Goal: Information Seeking & Learning: Learn about a topic

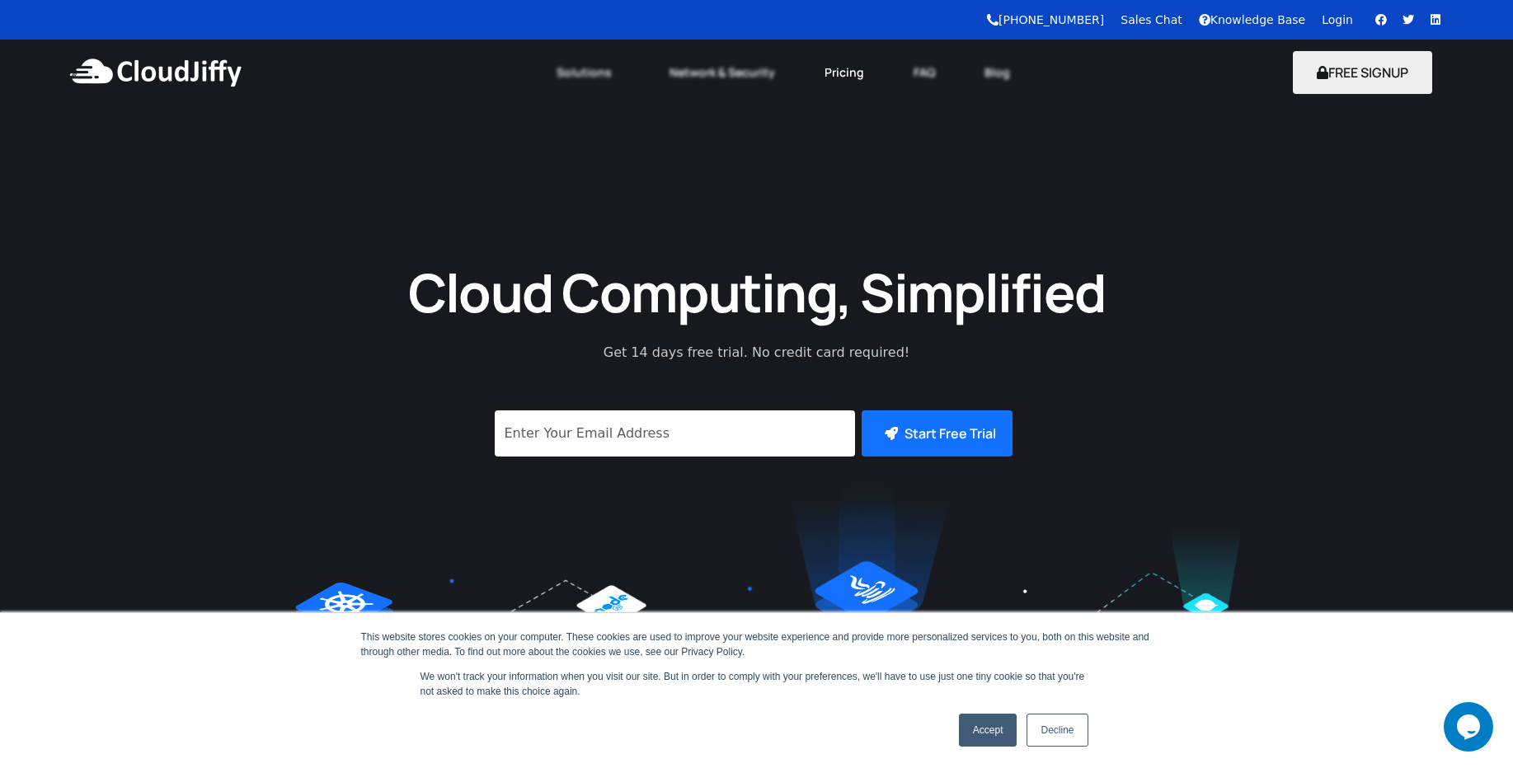
click at [843, 76] on link "Pricing" at bounding box center [844, 72] width 89 height 36
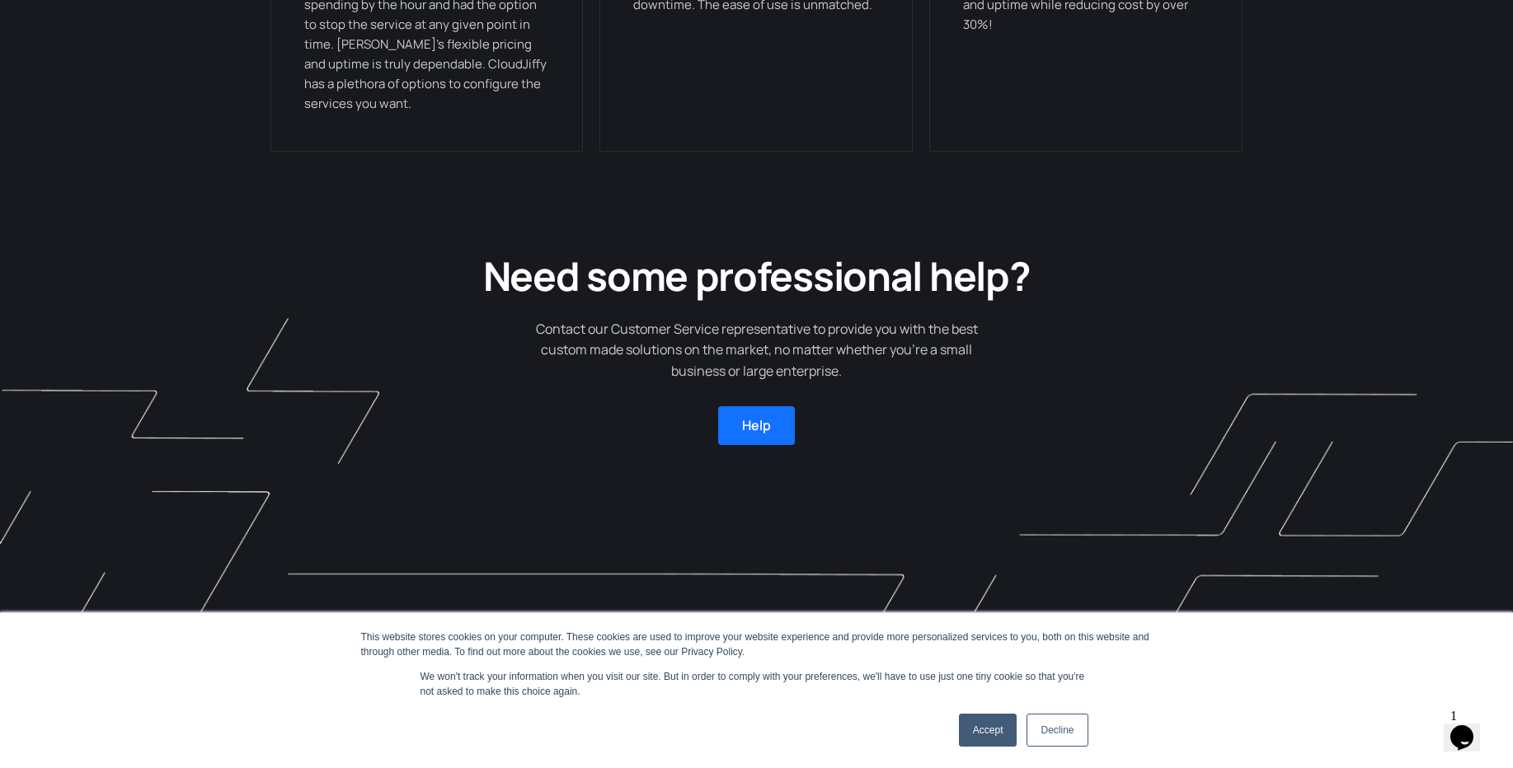
scroll to position [4411, 0]
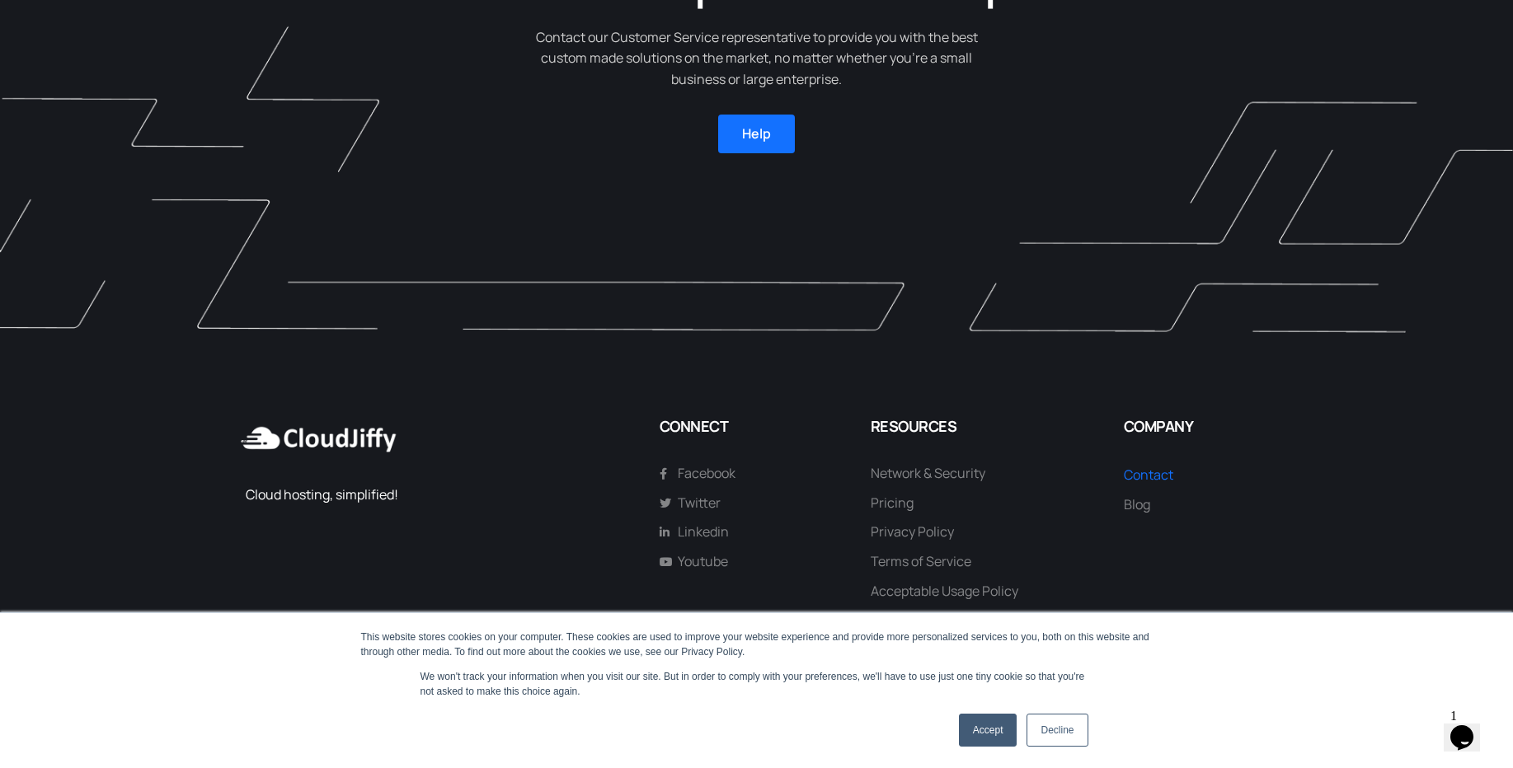
drag, startPoint x: 461, startPoint y: 495, endPoint x: 253, endPoint y: 433, distance: 217.0
click at [253, 433] on div "Cloud hosting, simplified!" at bounding box center [440, 524] width 422 height 231
click at [419, 498] on div "Cloud hosting, simplified!" at bounding box center [444, 495] width 397 height 21
click at [411, 495] on div "Cloud hosting, simplified!" at bounding box center [444, 495] width 397 height 21
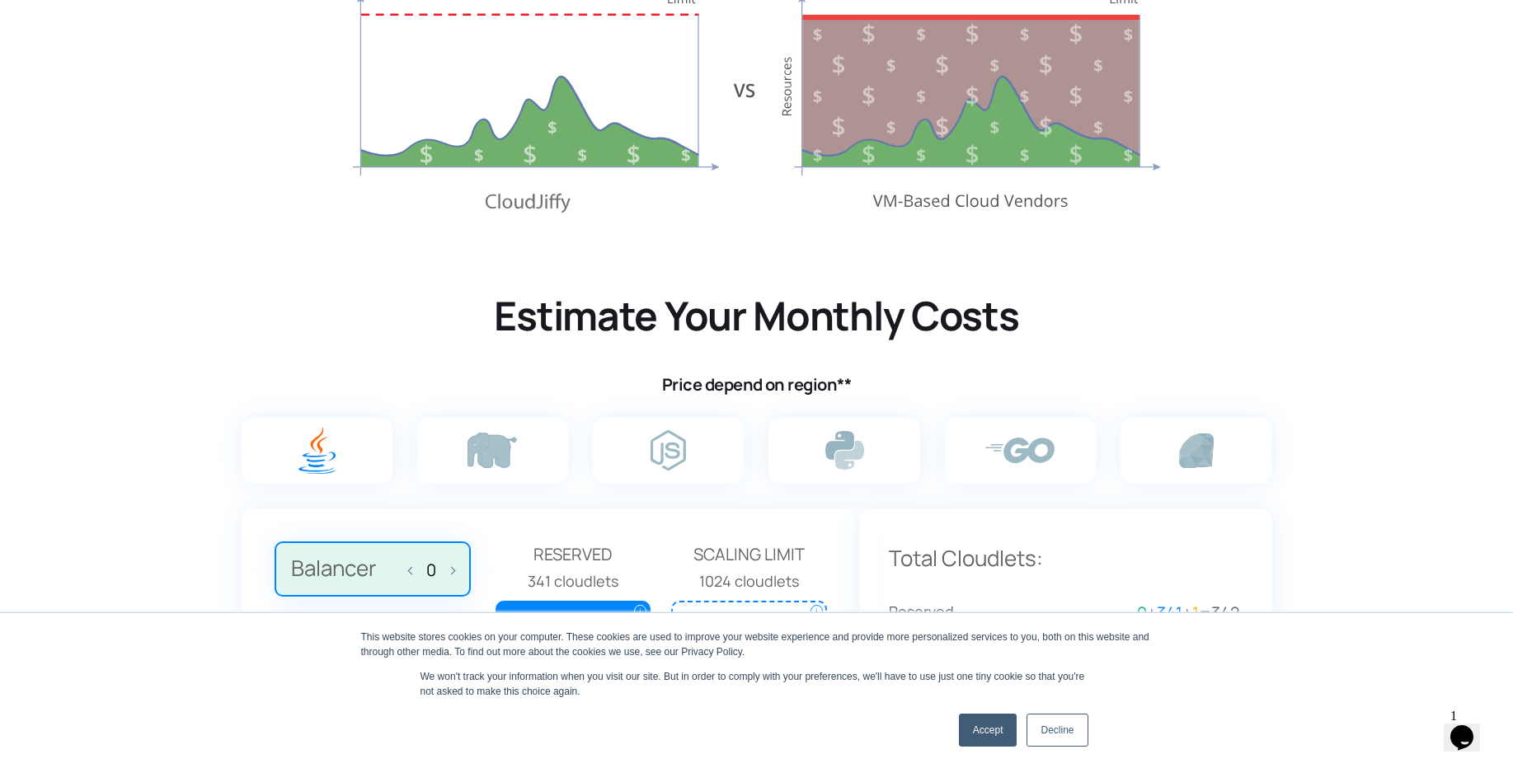
scroll to position [0, 0]
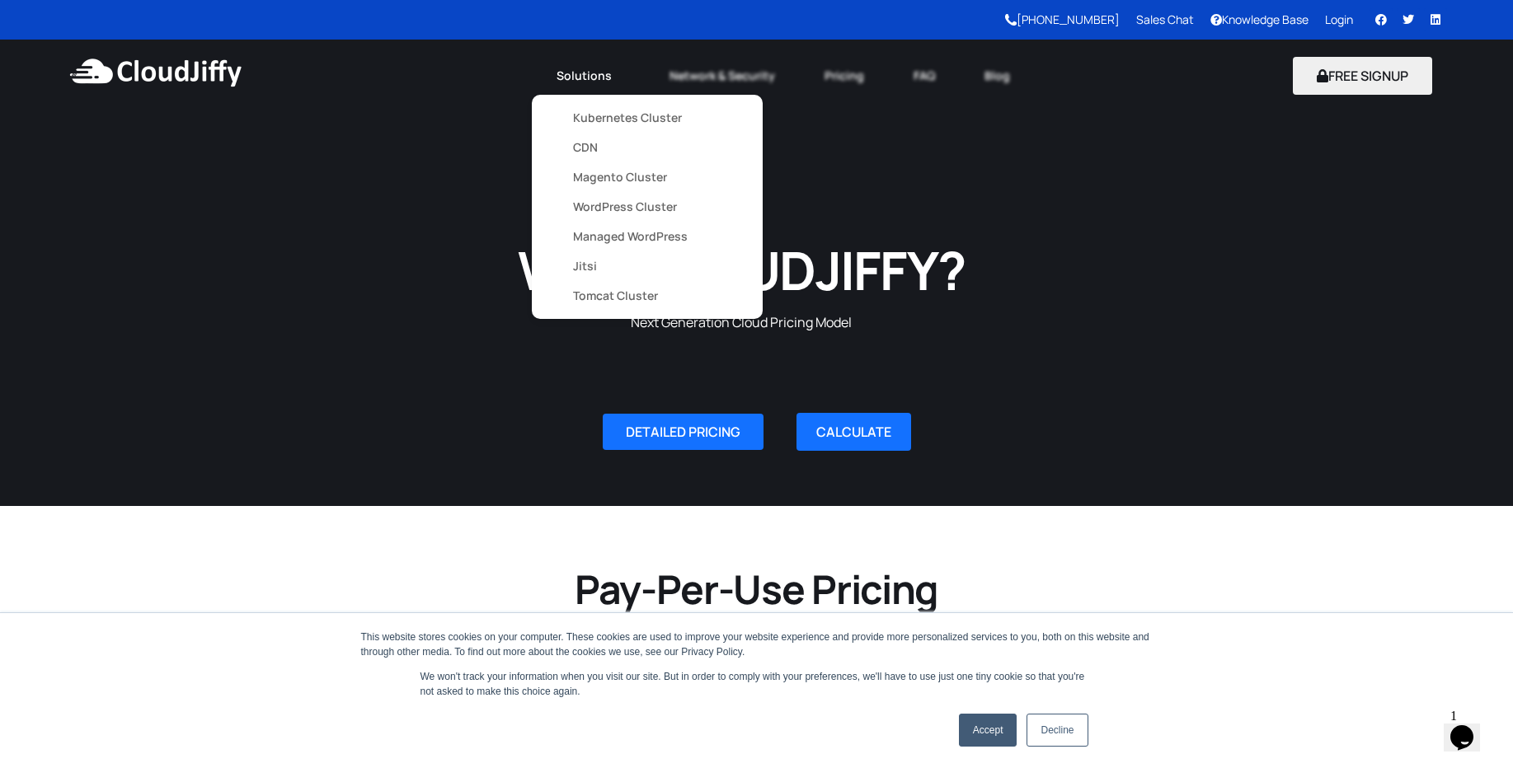
click at [633, 270] on link "Jitsi" at bounding box center [647, 266] width 148 height 30
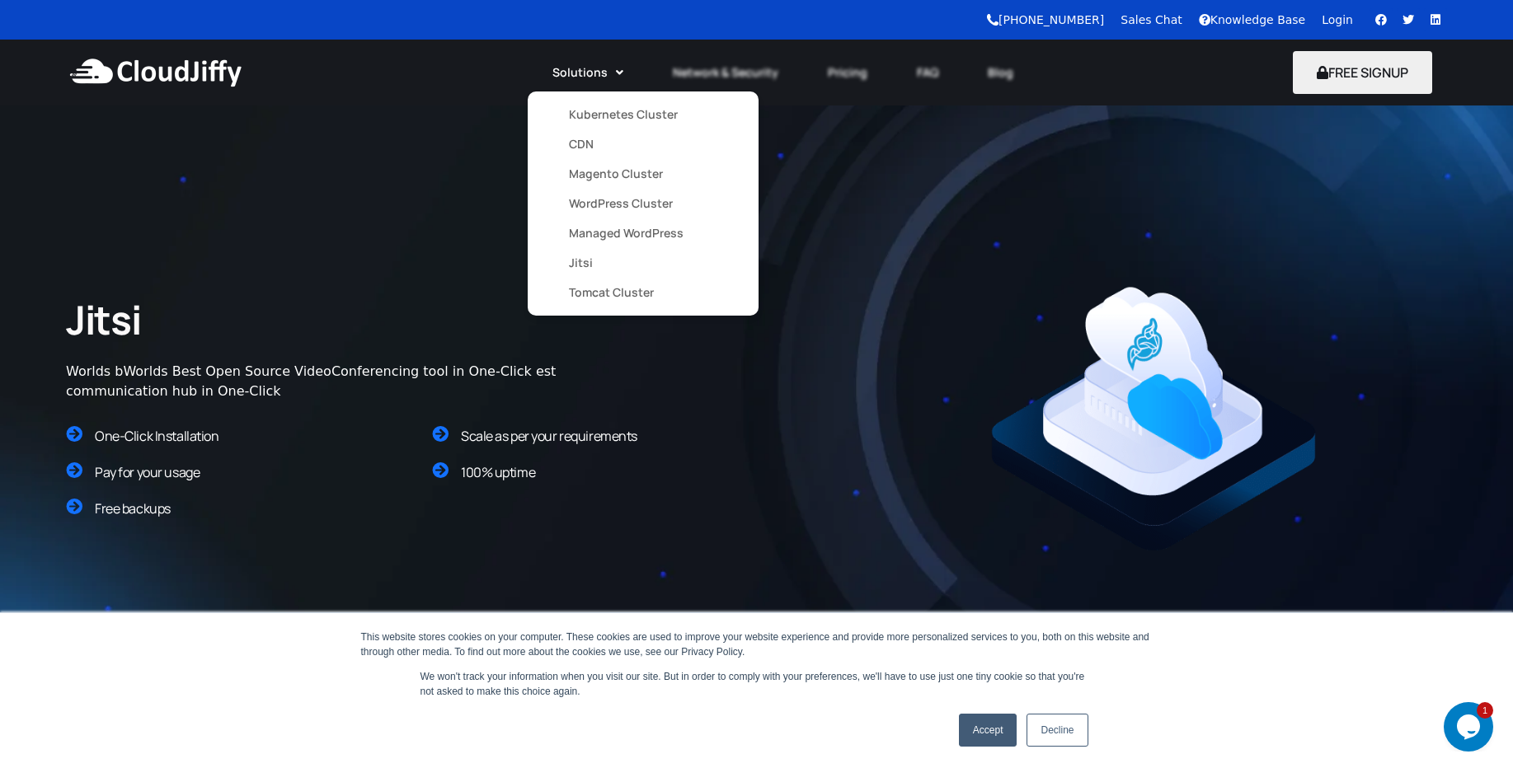
click at [589, 156] on link "CDN" at bounding box center [643, 144] width 148 height 30
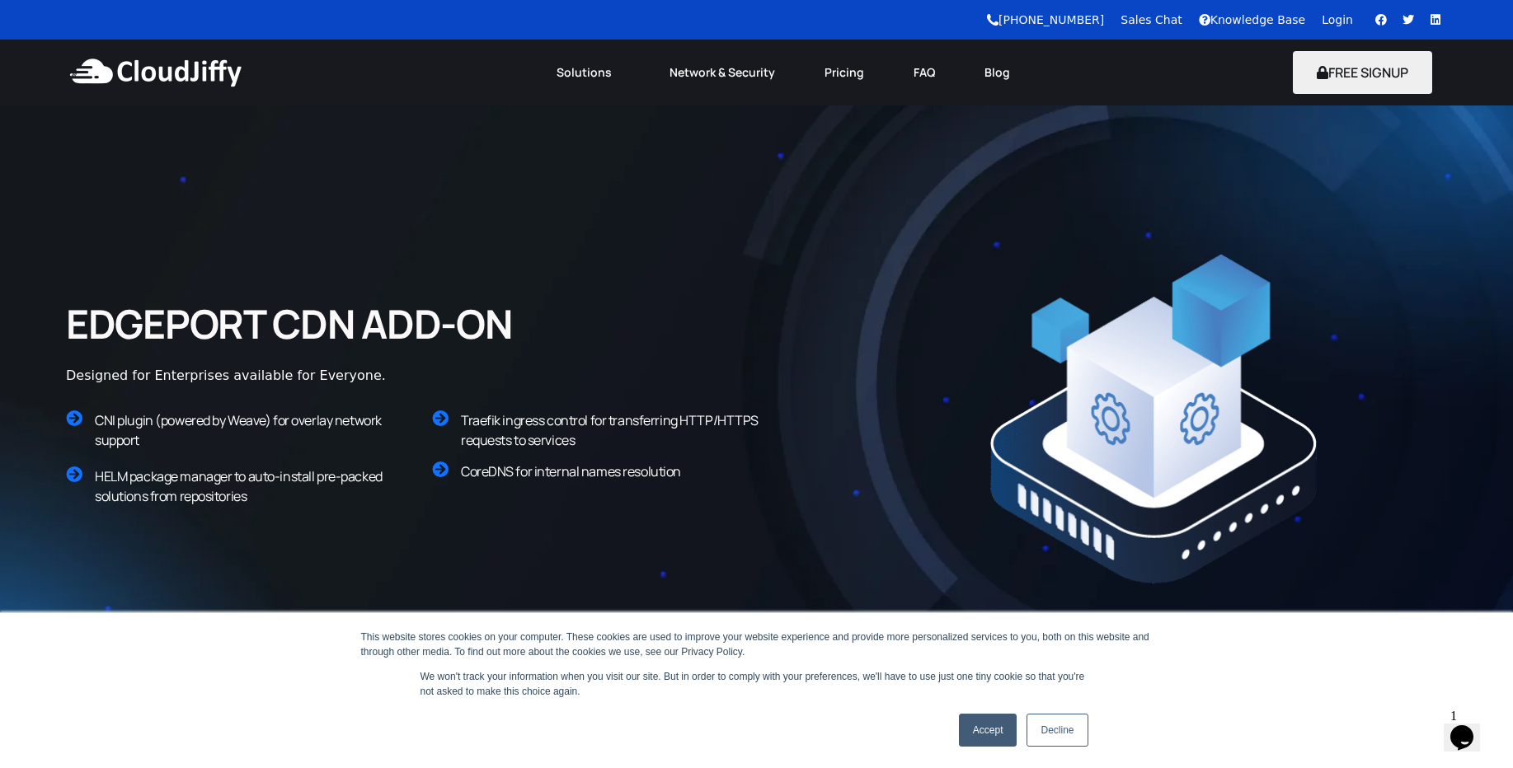
drag, startPoint x: 82, startPoint y: 320, endPoint x: 223, endPoint y: 388, distance: 157.5
click at [223, 388] on div "EDGEPORT CDN ADD-ON Designed for Enterprises available for Everyone." at bounding box center [474, 342] width 832 height 104
click at [245, 373] on div "Designed for Enterprises available for Everyone." at bounding box center [354, 376] width 577 height 20
drag, startPoint x: 68, startPoint y: 320, endPoint x: 310, endPoint y: 523, distance: 316.0
click at [310, 523] on div "EDGEPORT CDN ADD-ON Designed for Enterprises available for Everyone. CNI plugin…" at bounding box center [473, 419] width 848 height 274
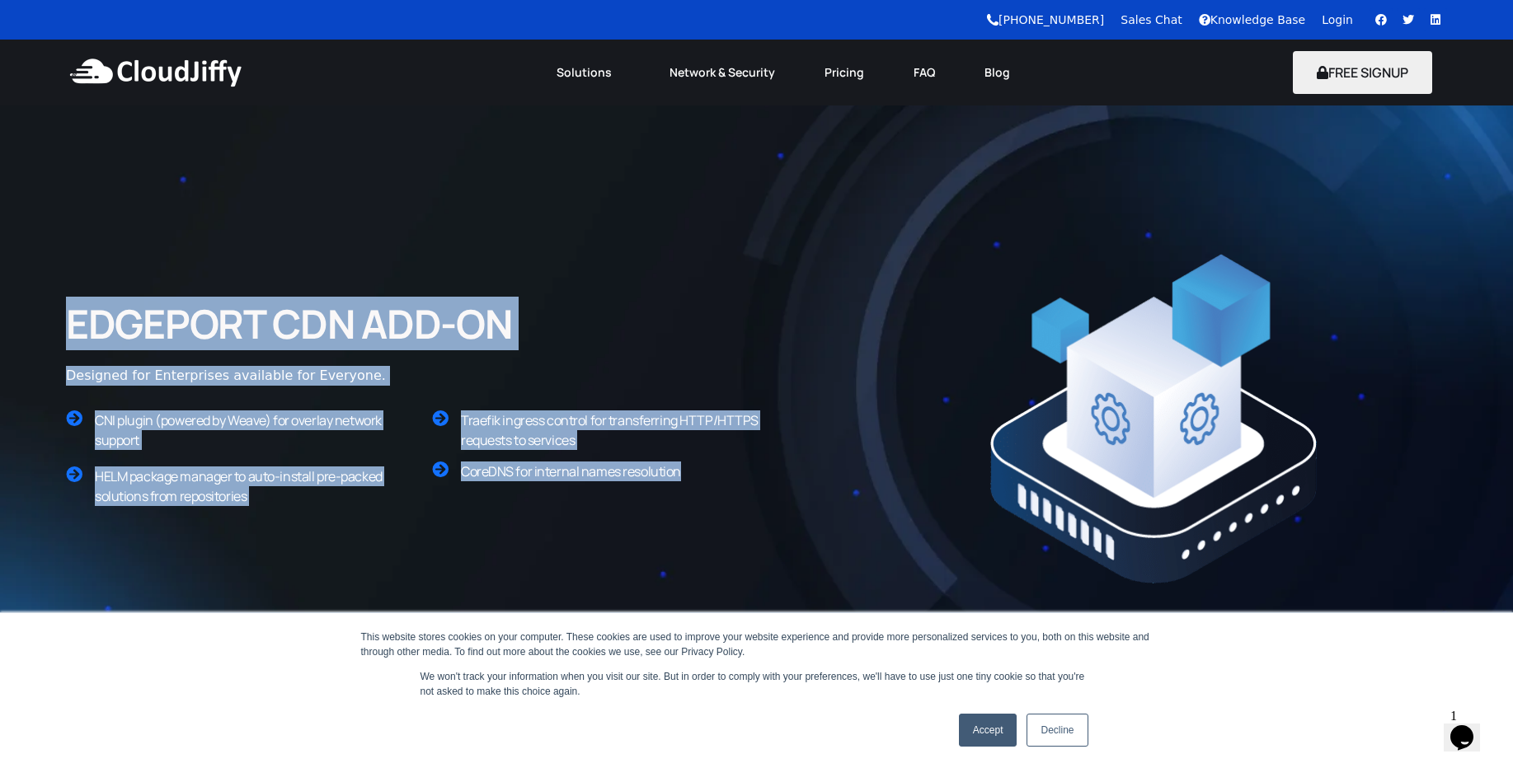
click at [310, 523] on div "EDGEPORT CDN ADD-ON Designed for Enterprises available for Everyone. CNI plugin…" at bounding box center [473, 419] width 848 height 274
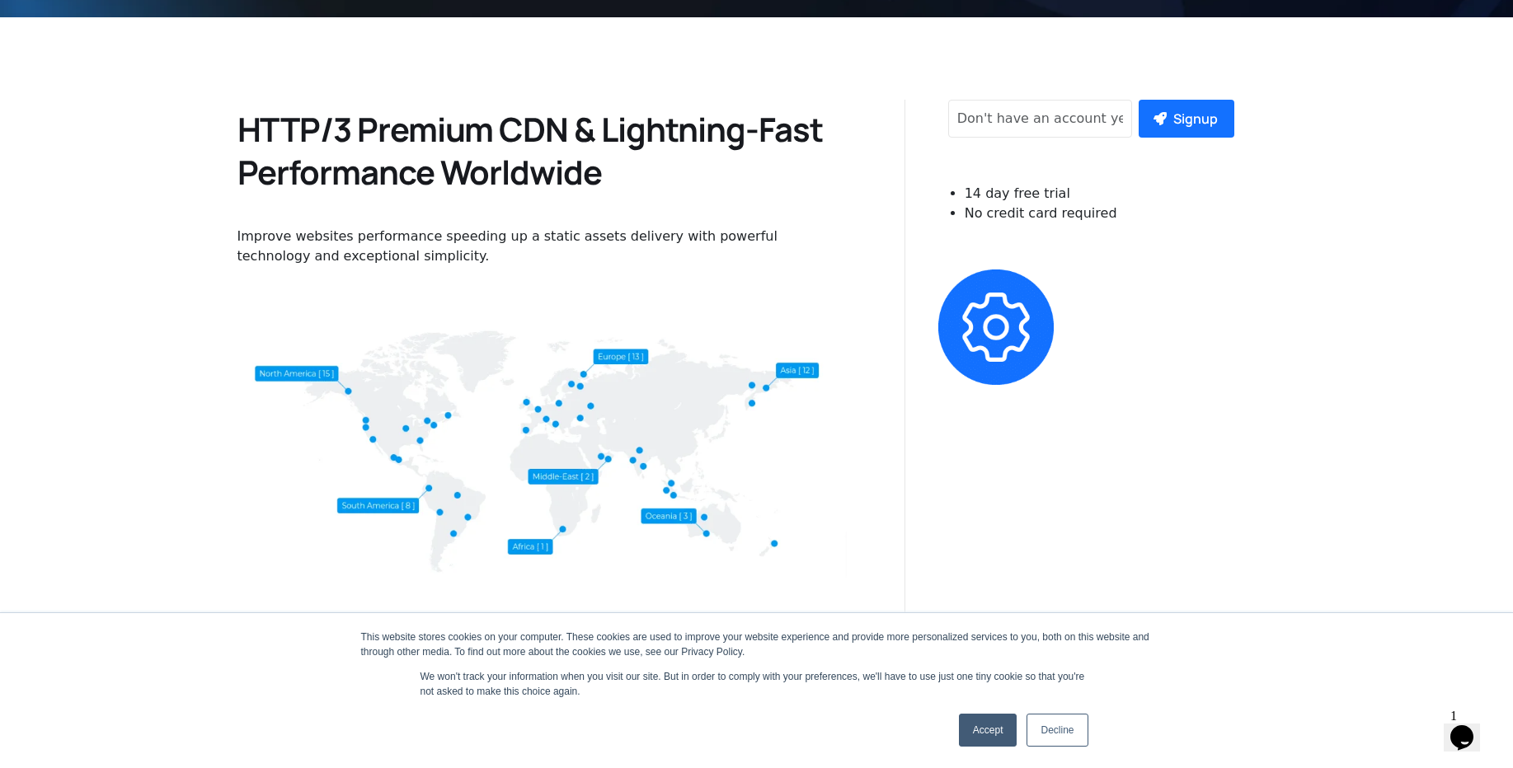
scroll to position [651, 0]
